Goal: Ask a question: Seek information or help from site administrators or community

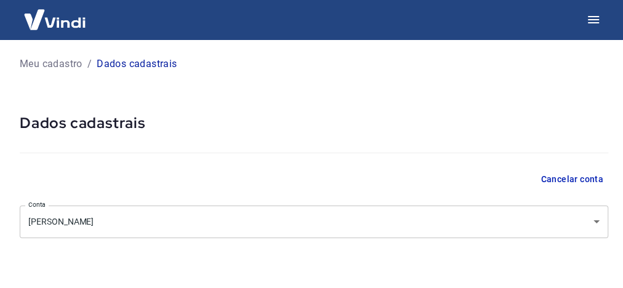
select select "SP"
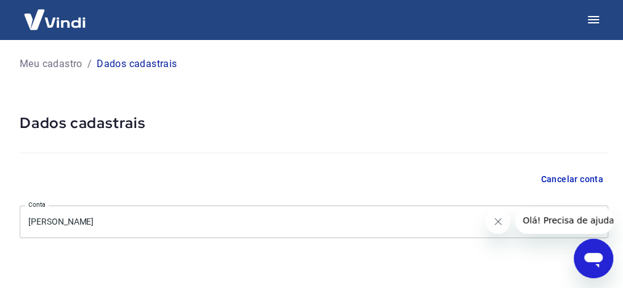
click at [593, 251] on icon "Abrir janela de mensagens" at bounding box center [594, 259] width 22 height 22
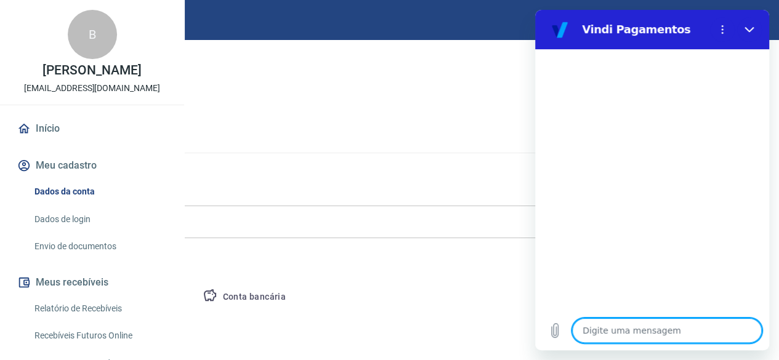
click at [630, 288] on textarea at bounding box center [667, 331] width 190 height 25
type textarea "O"
type textarea "x"
type textarea "Ol"
type textarea "x"
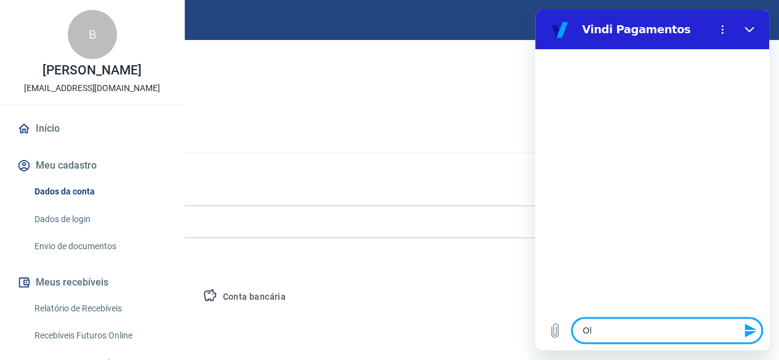
type textarea "Olá"
type textarea "x"
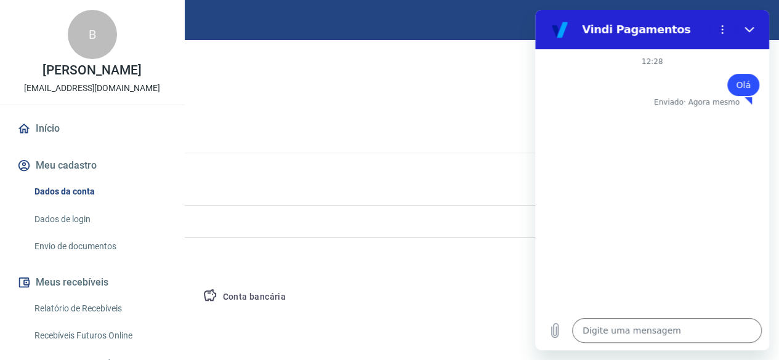
type textarea "x"
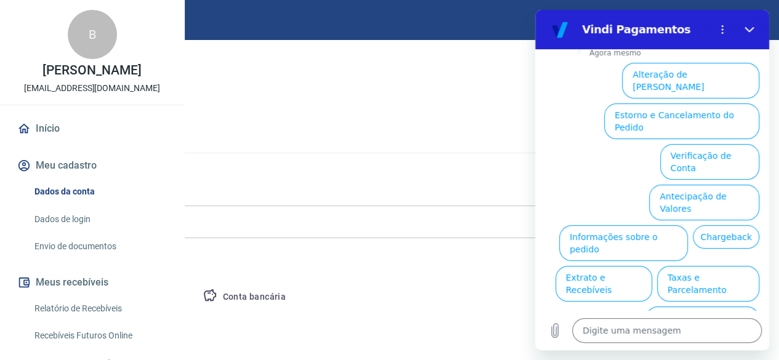
scroll to position [116, 0]
click at [613, 288] on textarea at bounding box center [667, 331] width 190 height 25
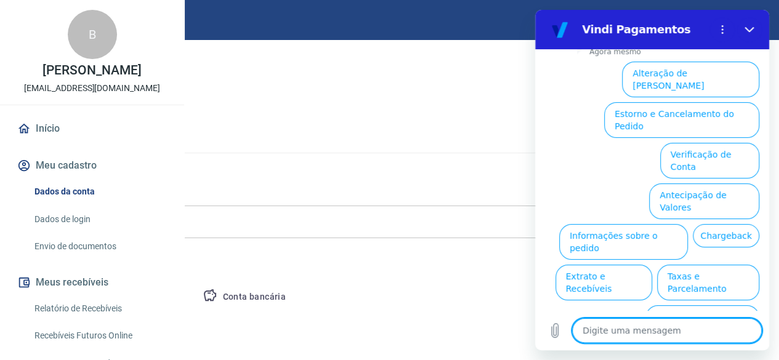
click at [618, 288] on textarea at bounding box center [667, 331] width 190 height 25
type textarea "f"
type textarea "x"
type textarea "fa"
type textarea "x"
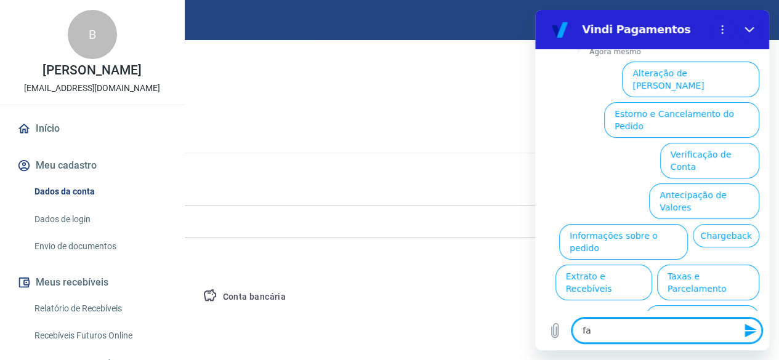
type textarea "fal"
type textarea "x"
type textarea "fala"
type textarea "x"
type textarea "falar"
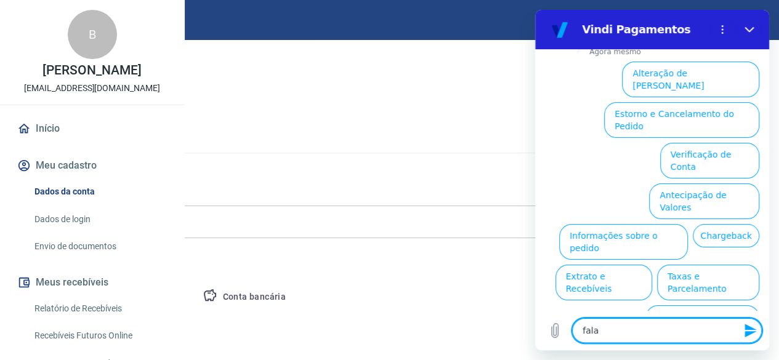
type textarea "x"
type textarea "falar"
type textarea "x"
type textarea "falar c"
type textarea "x"
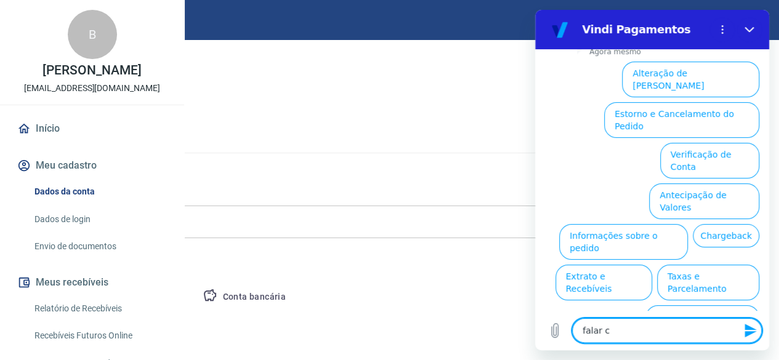
type textarea "falar co"
type textarea "x"
type textarea "falar com"
type textarea "x"
type textarea "falar com"
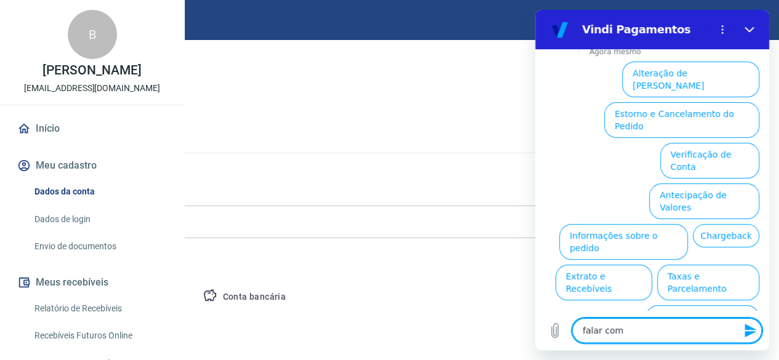
type textarea "x"
type textarea "falar com a"
type textarea "x"
type textarea "falar com at"
type textarea "x"
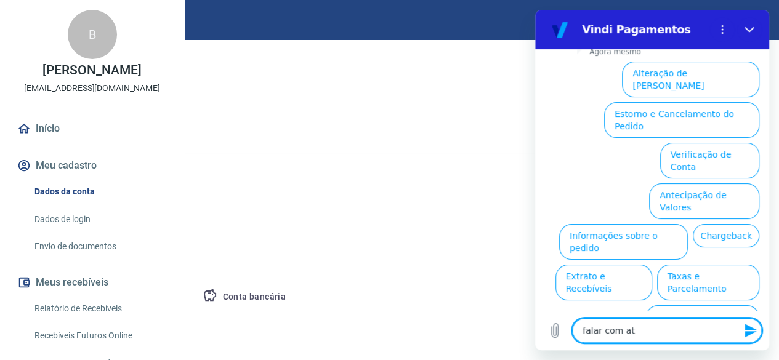
type textarea "falar com ate"
type textarea "x"
type textarea "falar com [GEOGRAPHIC_DATA]"
type textarea "x"
type textarea "falar com atend"
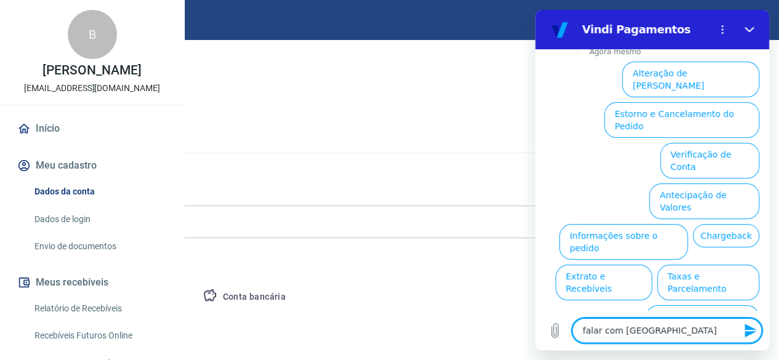
type textarea "x"
type textarea "falar com atende"
type textarea "x"
type textarea "falar com atenden"
type textarea "x"
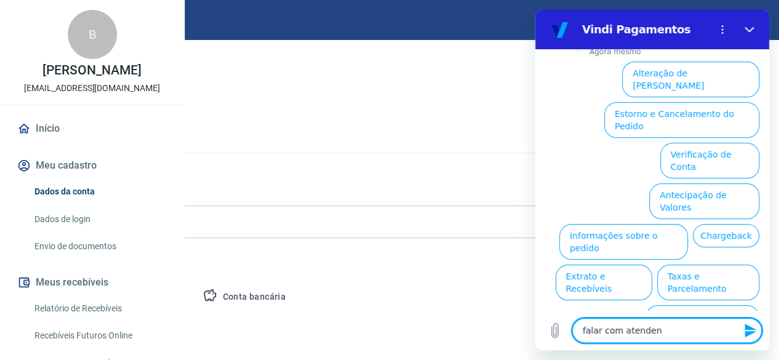
type textarea "falar com atendent"
type textarea "x"
type textarea "falar com atendente"
type textarea "x"
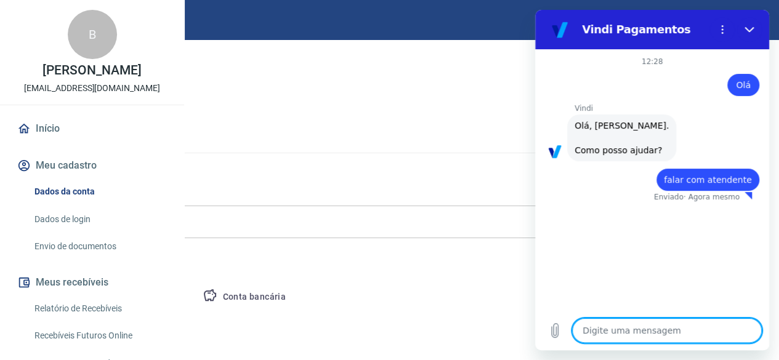
type textarea "x"
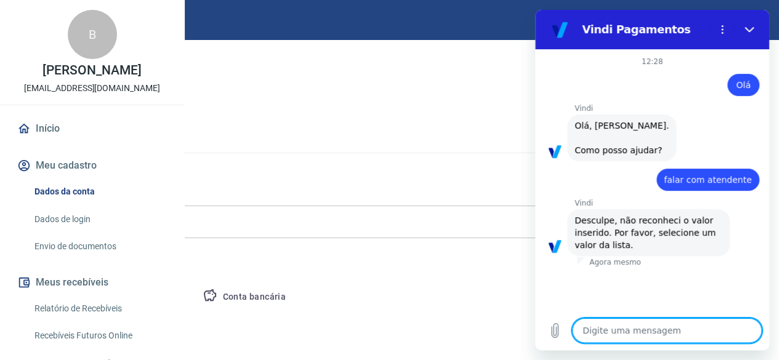
type textarea "f"
type textarea "x"
type textarea "fa"
type textarea "x"
type textarea "fal"
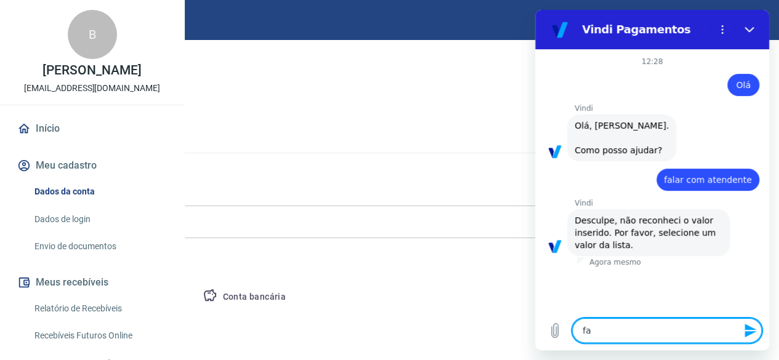
type textarea "x"
type textarea "fala"
type textarea "x"
type textarea "falar"
type textarea "x"
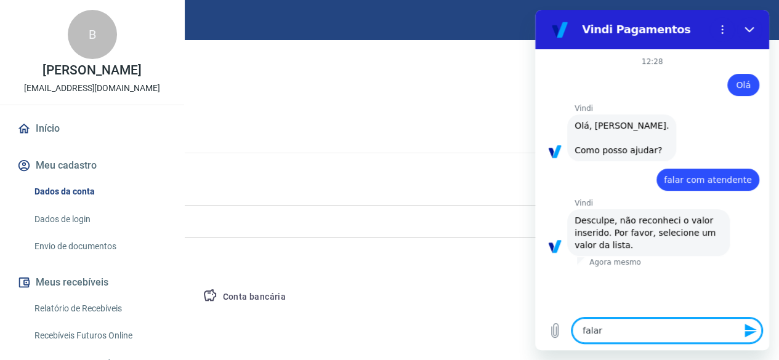
type textarea "falar"
type textarea "x"
type textarea "falar c"
type textarea "x"
type textarea "falar co"
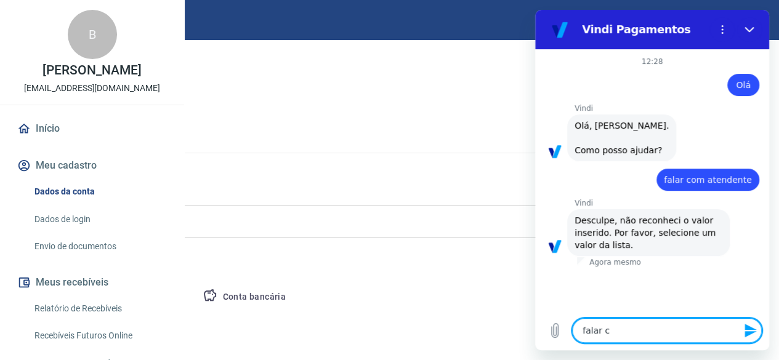
type textarea "x"
type textarea "falar com"
type textarea "x"
type textarea "falar com"
type textarea "x"
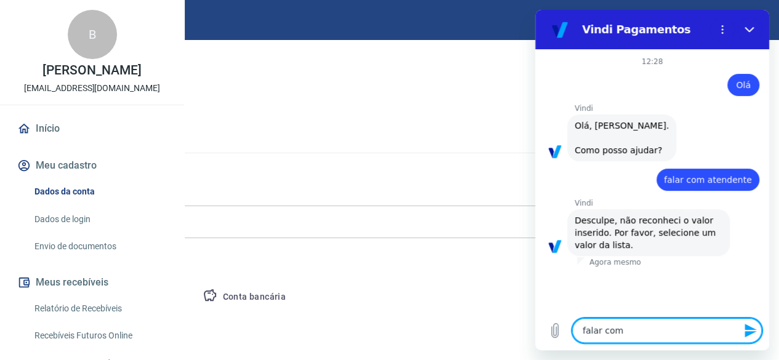
type textarea "falar com a"
type textarea "x"
type textarea "falar com at"
type textarea "x"
type textarea "falar com ate"
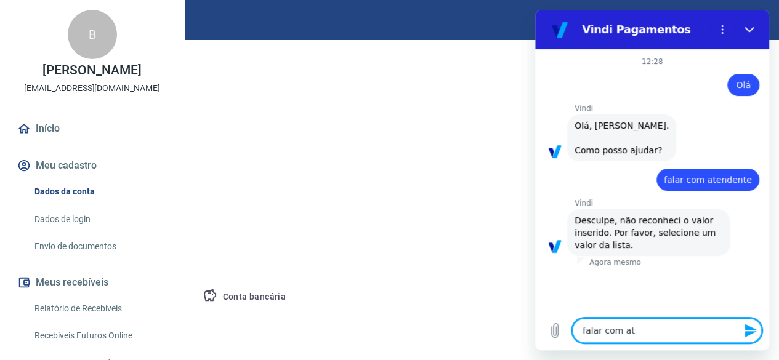
type textarea "x"
type textarea "falar com [GEOGRAPHIC_DATA]"
type textarea "x"
type textarea "falar com atend"
type textarea "x"
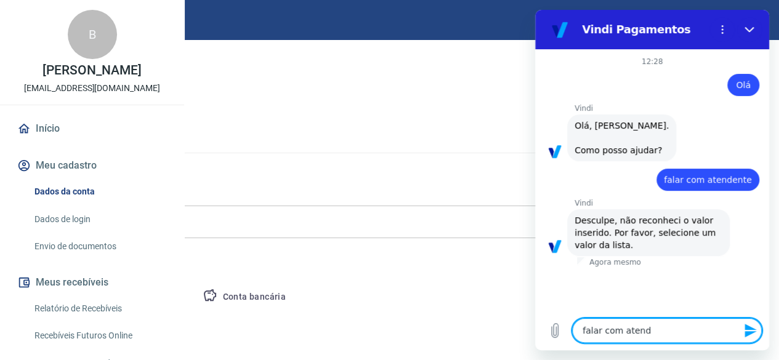
type textarea "falar com atende"
type textarea "x"
type textarea "falar com atenden"
type textarea "x"
type textarea "falar com atendent"
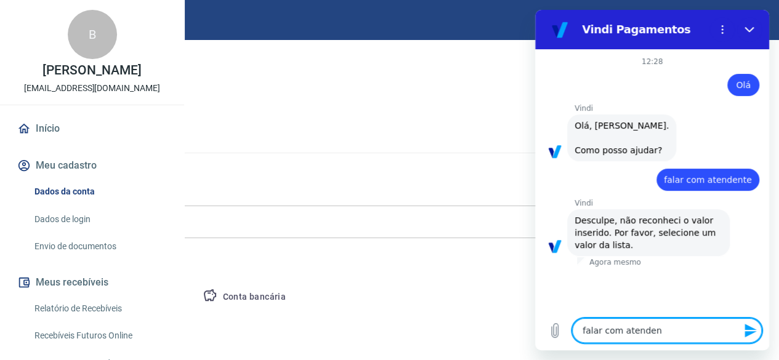
type textarea "x"
type textarea "falar com atendente"
type textarea "x"
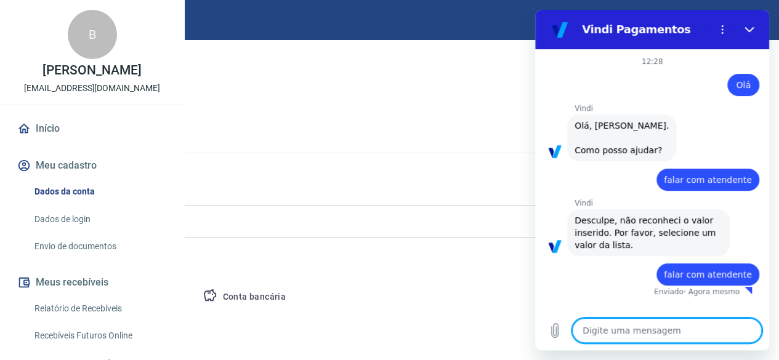
type textarea "x"
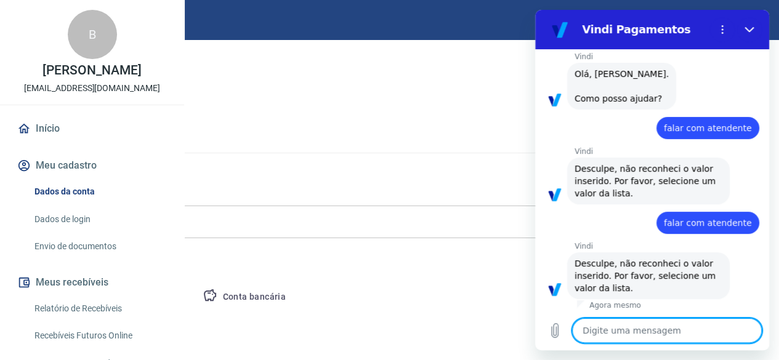
type textarea "f"
type textarea "x"
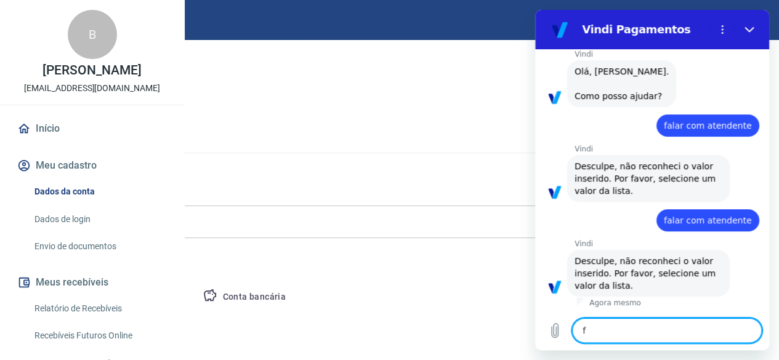
type textarea "fa"
type textarea "x"
type textarea "fal"
type textarea "x"
type textarea "fala"
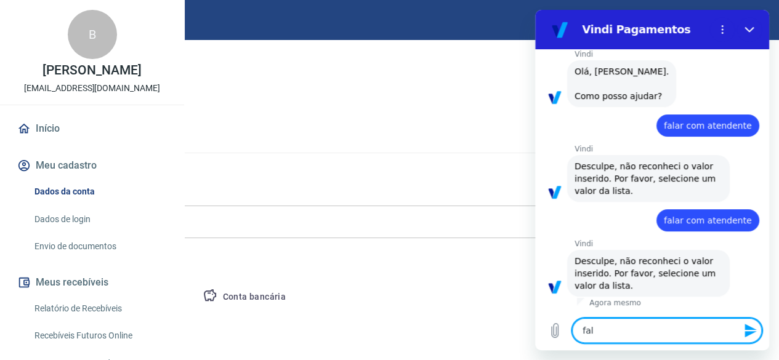
type textarea "x"
type textarea "falar"
type textarea "x"
type textarea "falar"
type textarea "x"
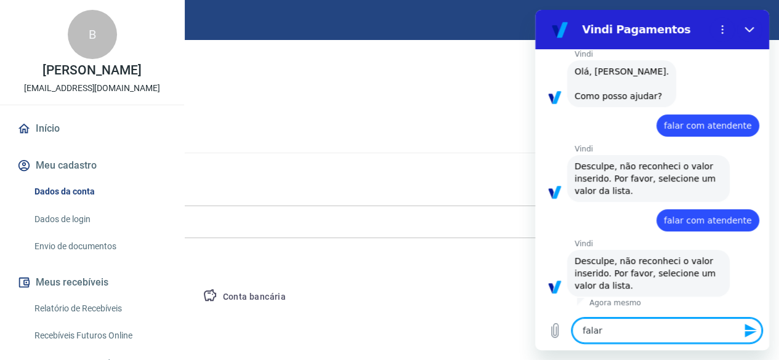
type textarea "falar c"
type textarea "x"
type textarea "falar co"
type textarea "x"
type textarea "falar com"
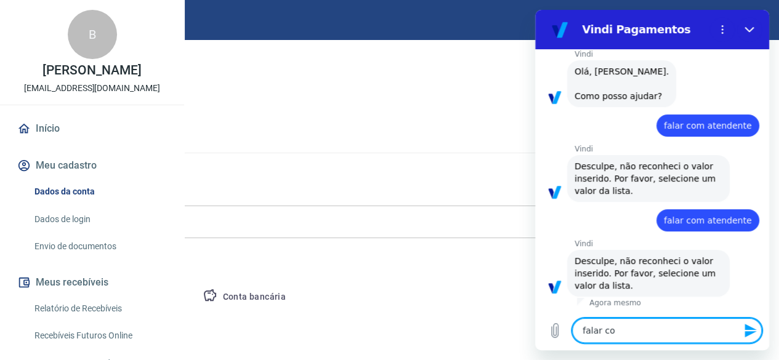
type textarea "x"
type textarea "falar com"
type textarea "x"
type textarea "falar com a"
type textarea "x"
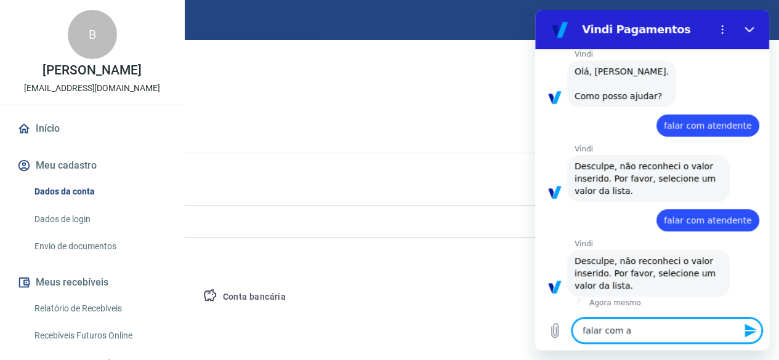
type textarea "falar com at"
type textarea "x"
type textarea "falar com ate"
type textarea "x"
type textarea "falar com [GEOGRAPHIC_DATA]"
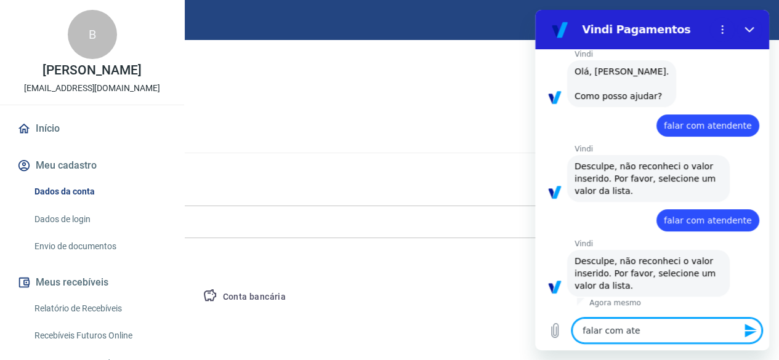
type textarea "x"
type textarea "falar com atend"
type textarea "x"
type textarea "falar com atende"
type textarea "x"
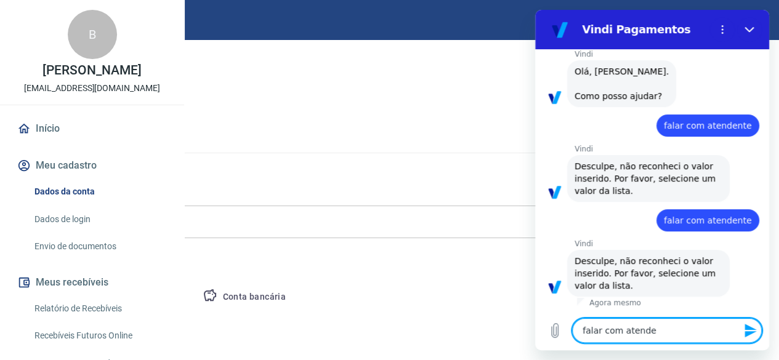
type textarea "falar com atenden"
type textarea "x"
type textarea "falar com atendenrt"
type textarea "x"
type textarea "falar com atendenr"
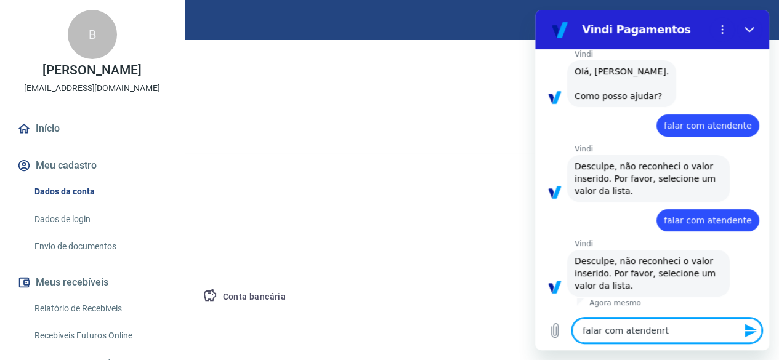
type textarea "x"
type textarea "falar com atenden"
type textarea "x"
type textarea "falar com atendent"
type textarea "x"
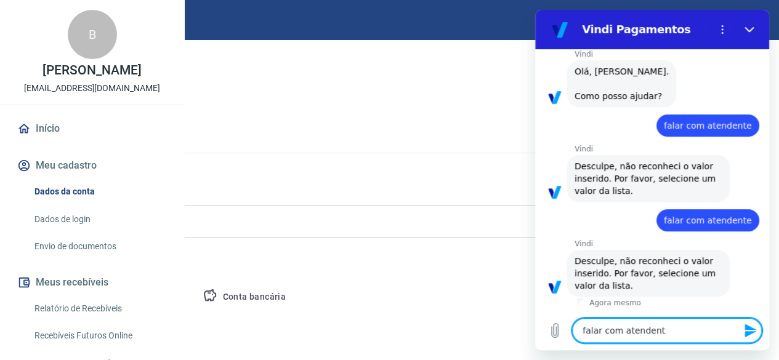
type textarea "falar com atendente"
type textarea "x"
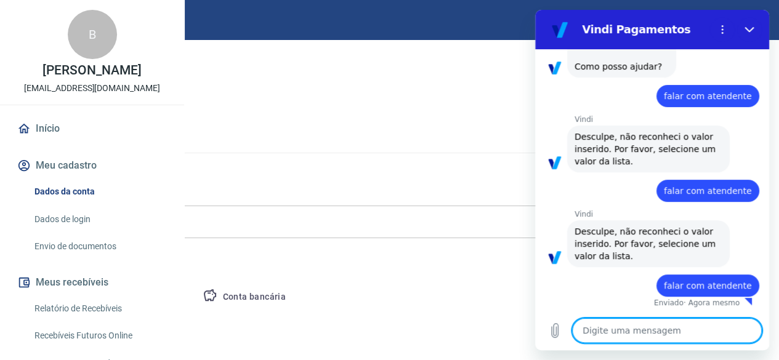
type textarea "x"
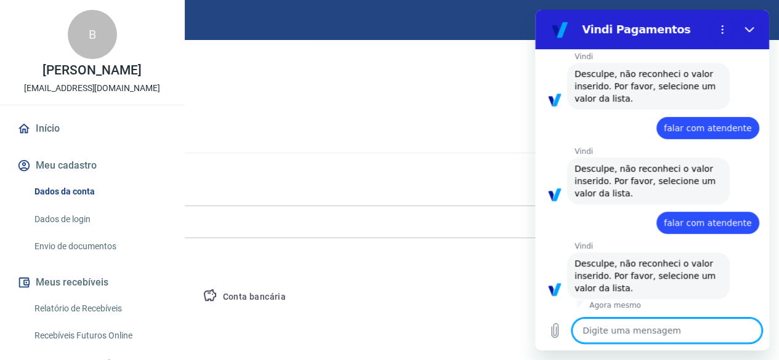
scroll to position [149, 0]
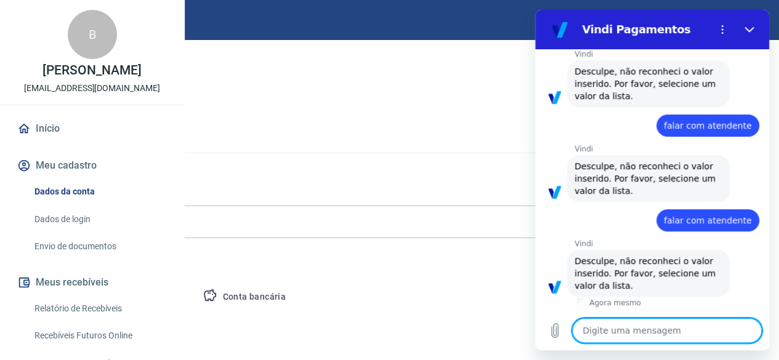
type textarea "f"
type textarea "x"
type textarea "fa"
type textarea "x"
type textarea "fal"
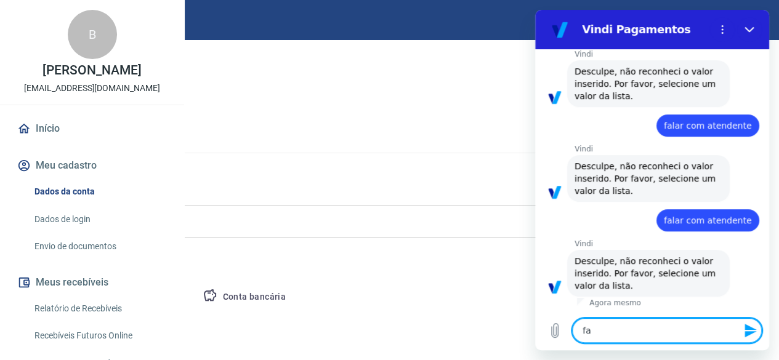
type textarea "x"
type textarea "fala"
type textarea "x"
type textarea "falar"
type textarea "x"
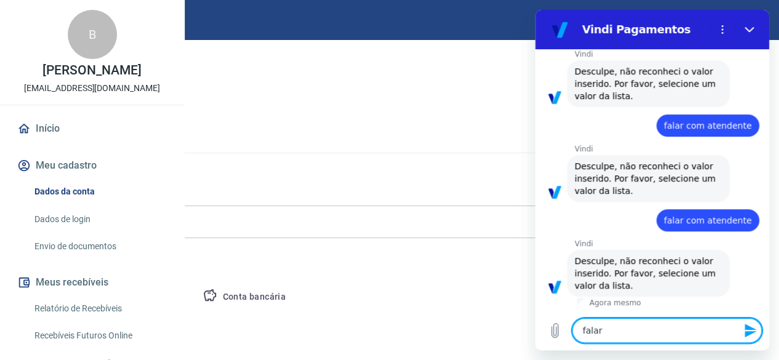
type textarea "falar"
type textarea "x"
type textarea "falar c"
type textarea "x"
type textarea "falar co"
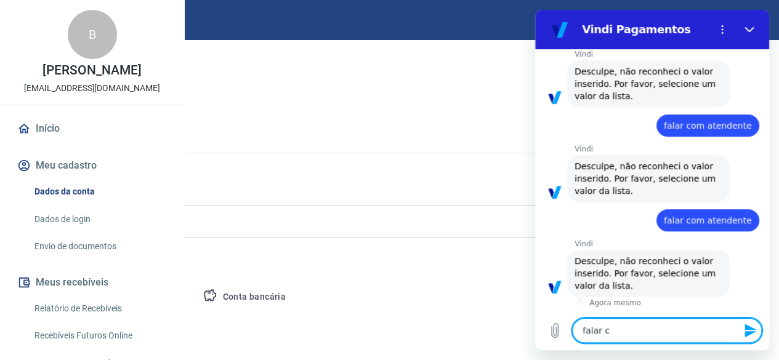
type textarea "x"
type textarea "falar com"
type textarea "x"
type textarea "falar com"
type textarea "x"
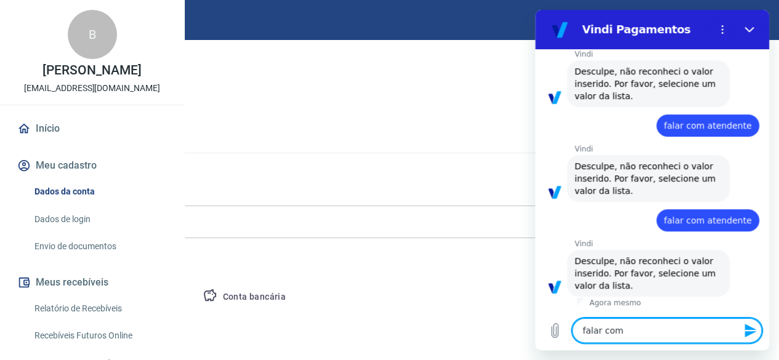
type textarea "falar com a"
type textarea "x"
type textarea "falar com at"
type textarea "x"
type textarea "falar com ate"
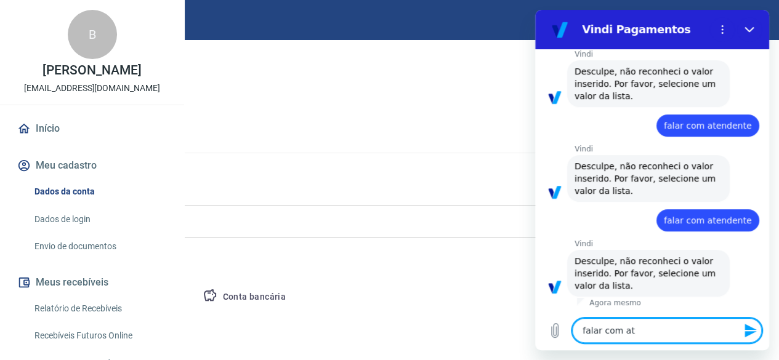
type textarea "x"
type textarea "falar com [GEOGRAPHIC_DATA]"
type textarea "x"
type textarea "falar com atend"
type textarea "x"
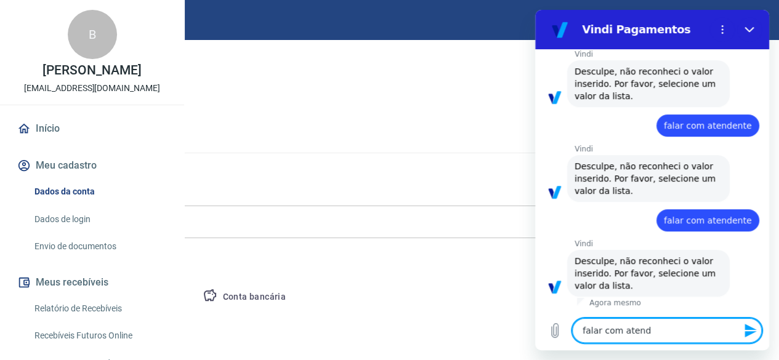
type textarea "falar com atende"
type textarea "x"
type textarea "falar com atenden"
type textarea "x"
type textarea "falar com atendent"
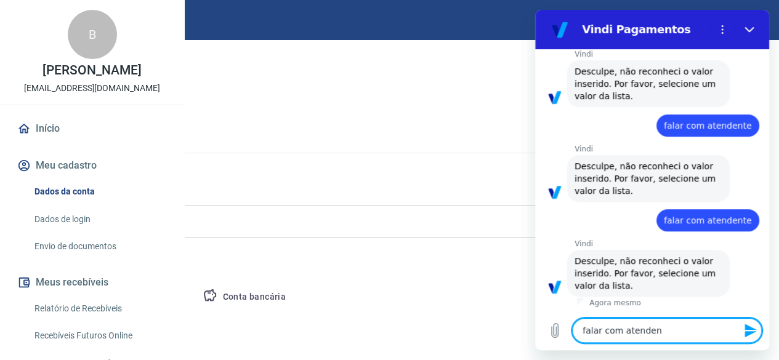
type textarea "x"
type textarea "falar com atendente"
type textarea "x"
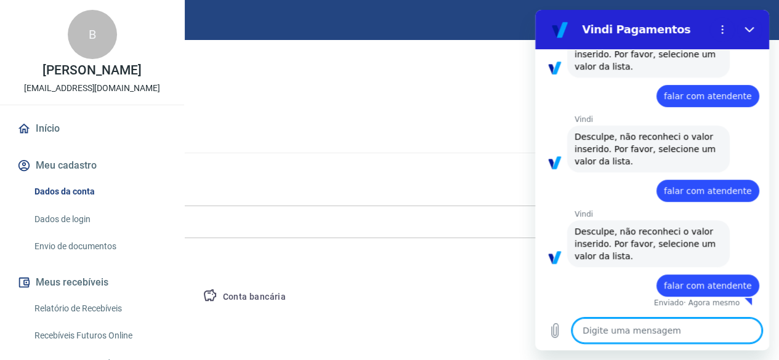
type textarea "x"
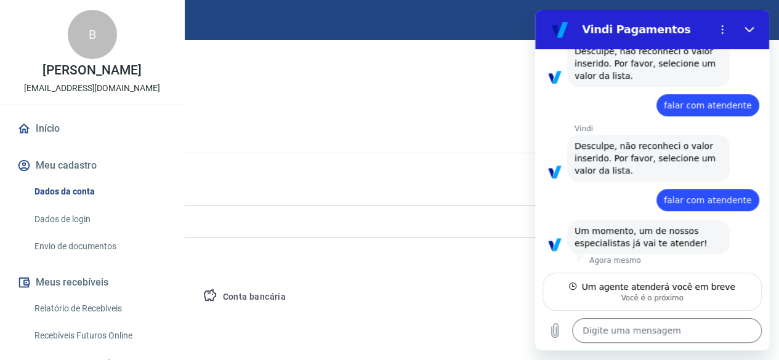
scroll to position [222, 0]
